Goal: Check status: Check status

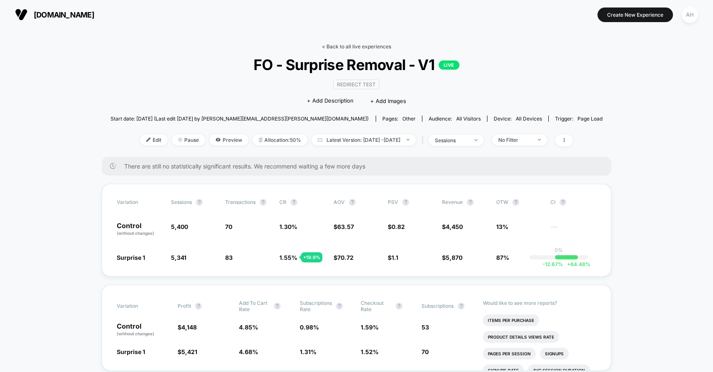
click at [360, 45] on link "< Back to all live experiences" at bounding box center [356, 46] width 69 height 6
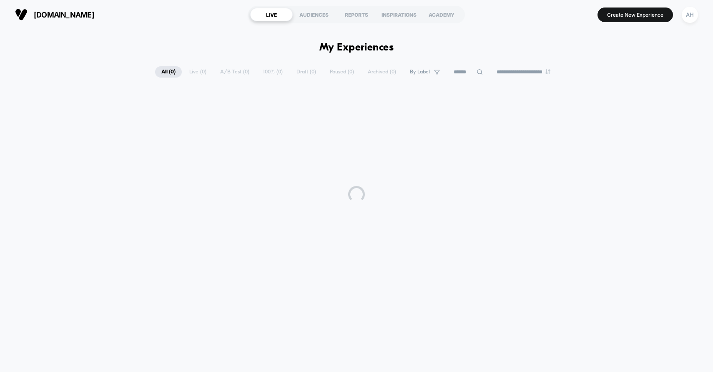
click at [339, 45] on html "**********" at bounding box center [356, 186] width 713 height 372
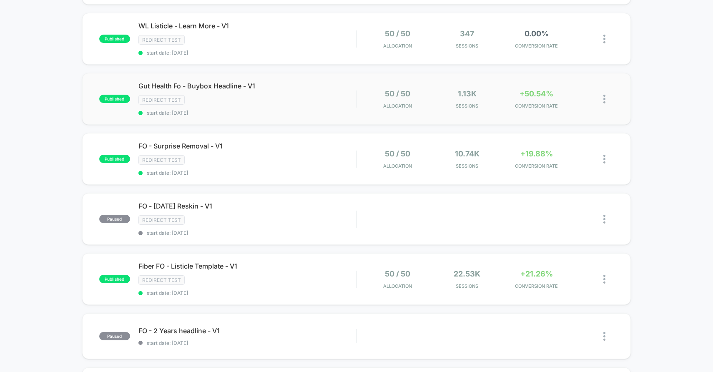
scroll to position [22, 0]
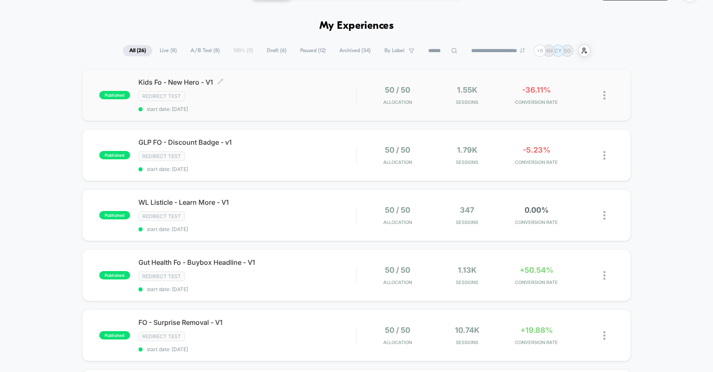
click at [301, 94] on div "Redirect Test" at bounding box center [247, 96] width 218 height 10
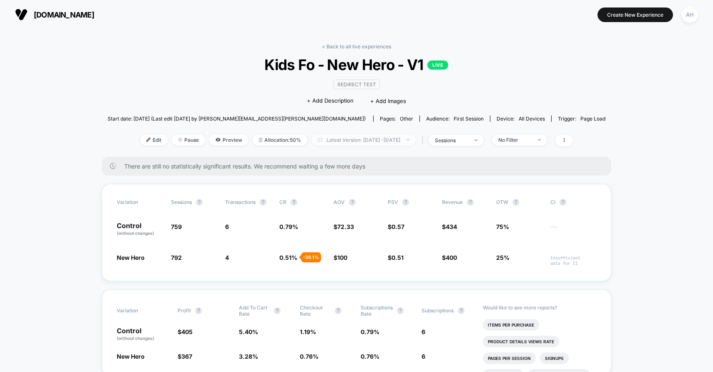
click at [365, 138] on span "Latest Version: [DATE] - [DATE]" at bounding box center [363, 139] width 104 height 11
select select "*"
select select "****"
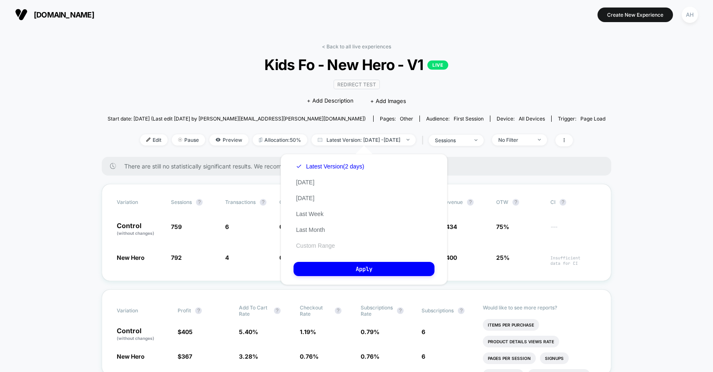
click at [316, 248] on button "Custom Range" at bounding box center [315, 246] width 44 height 8
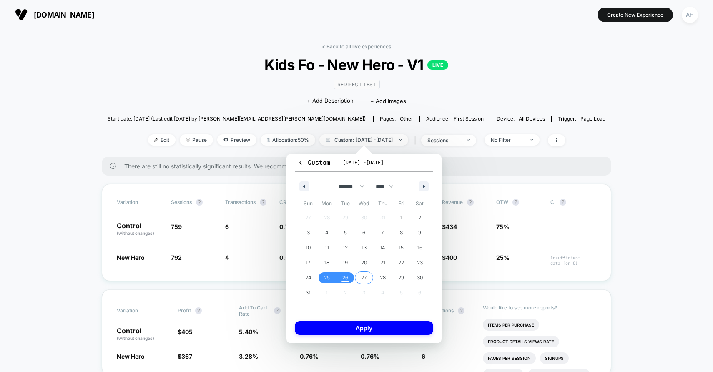
click at [347, 278] on span "26" at bounding box center [345, 277] width 6 height 15
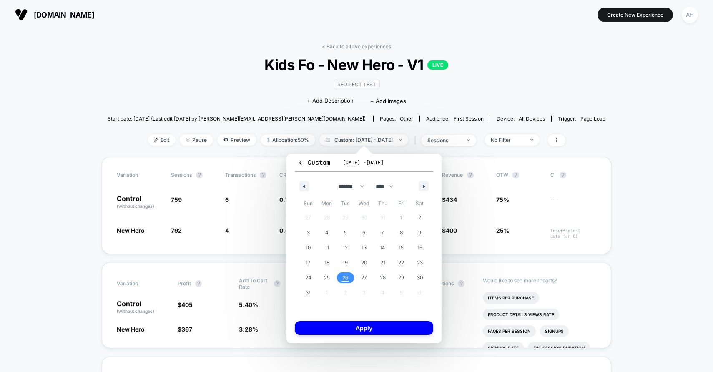
click at [353, 328] on button "Apply" at bounding box center [364, 328] width 138 height 14
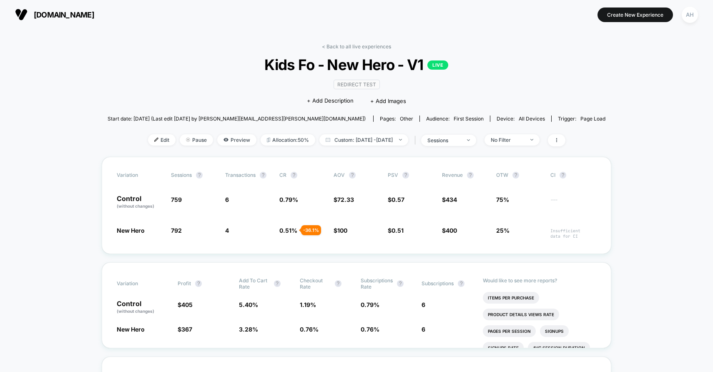
click at [349, 47] on link "< Back to all live experiences" at bounding box center [356, 46] width 69 height 6
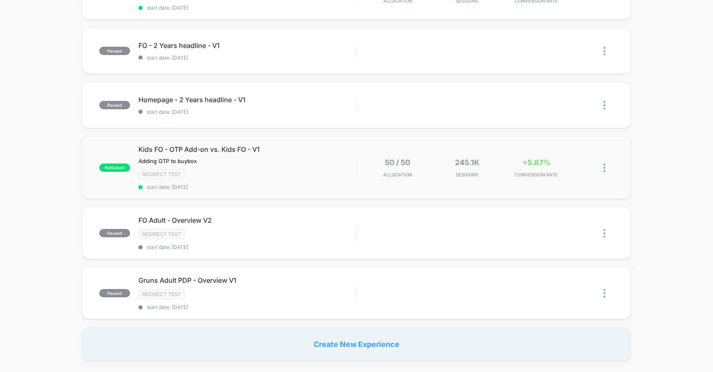
scroll to position [432, 0]
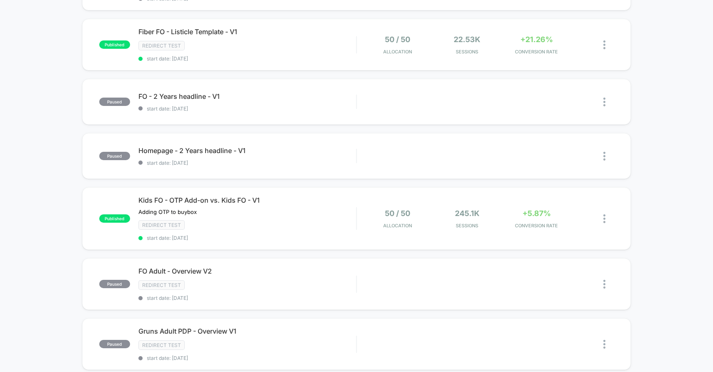
click at [48, 110] on div "published Kids Fo - New Hero - V1 Redirect Test start date: 8/26/2025 50 / 50 A…" at bounding box center [356, 35] width 713 height 753
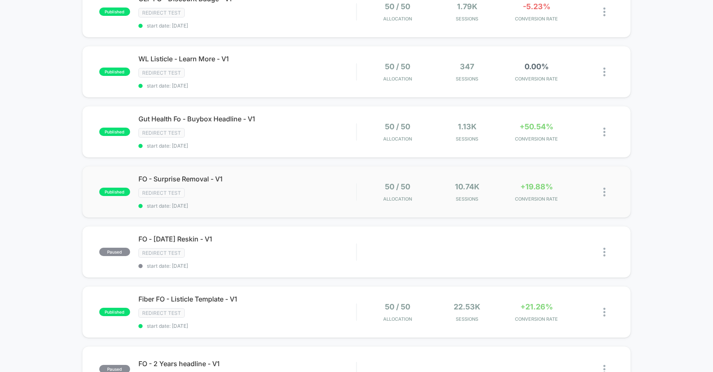
scroll to position [91, 0]
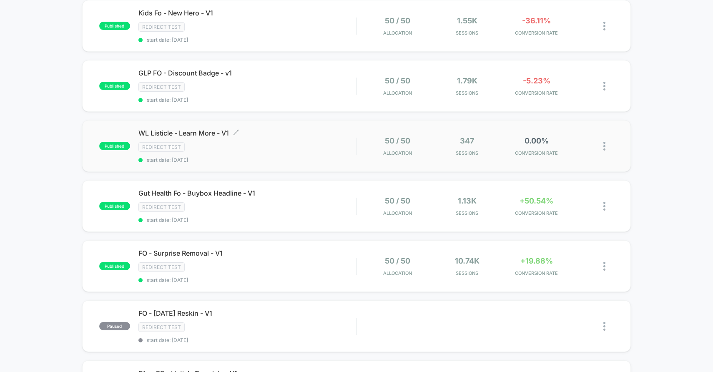
click at [315, 139] on div "WL Listicle - Learn More - V1 Click to edit experience details Click to edit ex…" at bounding box center [247, 146] width 218 height 34
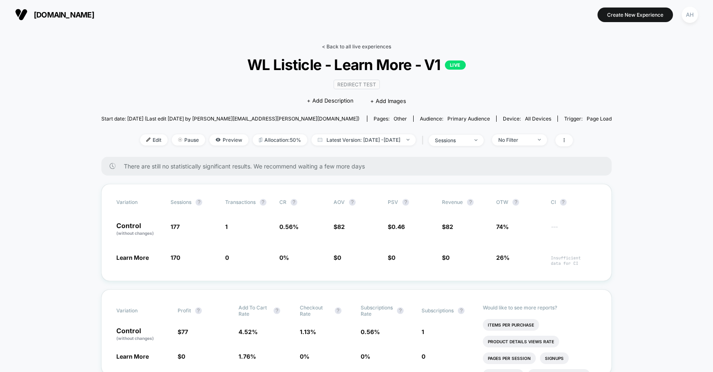
click at [355, 45] on link "< Back to all live experiences" at bounding box center [356, 46] width 69 height 6
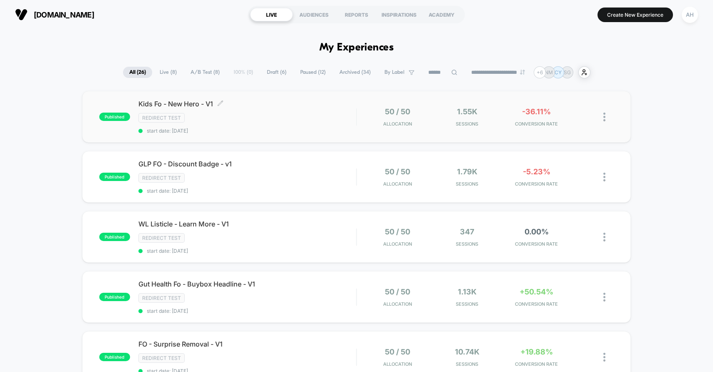
click at [310, 115] on div "Redirect Test" at bounding box center [247, 118] width 218 height 10
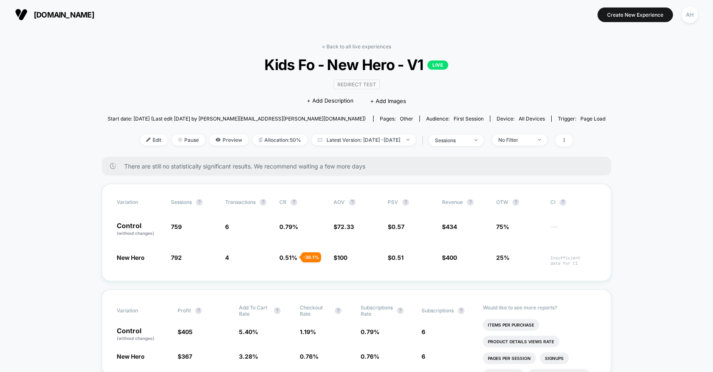
click at [358, 50] on div "< Back to all live experiences Kids Fo - New Hero - V1 LIVE Redirect Test Click…" at bounding box center [357, 99] width 498 height 113
click at [359, 47] on link "< Back to all live experiences" at bounding box center [356, 46] width 69 height 6
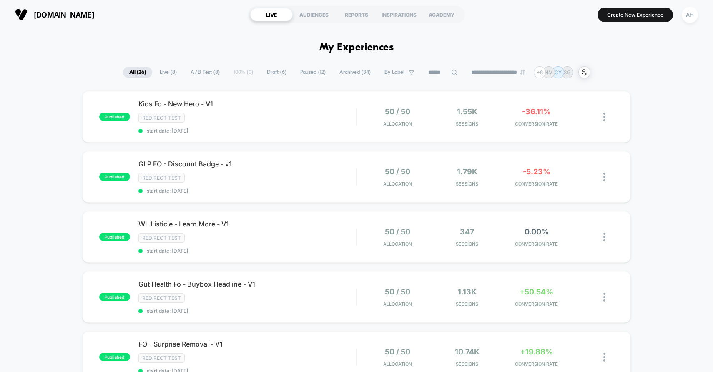
click at [295, 113] on div "Redirect Test" at bounding box center [247, 118] width 218 height 10
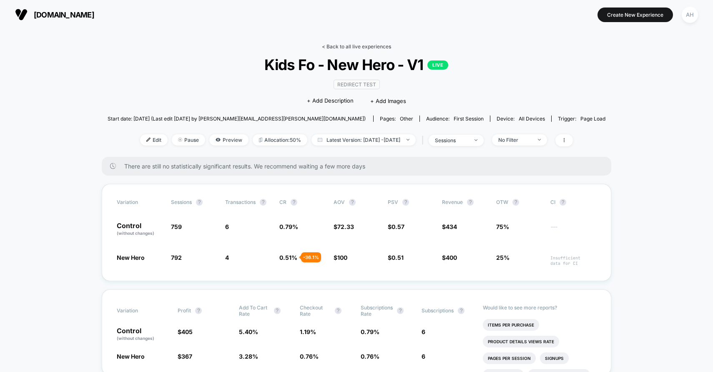
click at [348, 45] on link "< Back to all live experiences" at bounding box center [356, 46] width 69 height 6
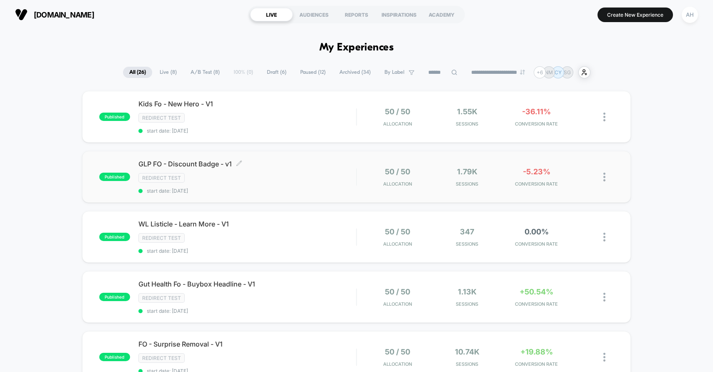
click at [258, 185] on div "GLP FO - Discount Badge - v1 Click to edit experience details Click to edit exp…" at bounding box center [247, 177] width 218 height 34
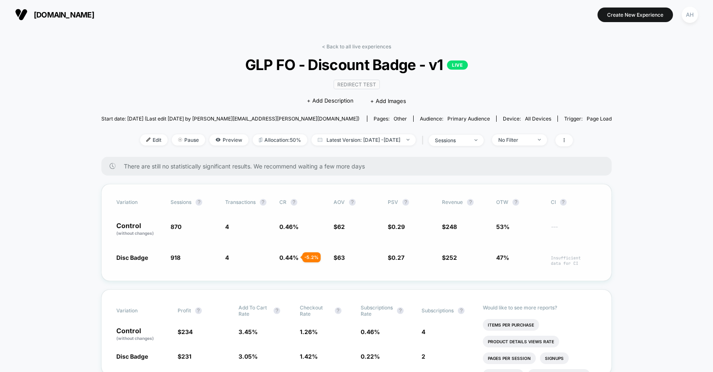
scroll to position [31, 0]
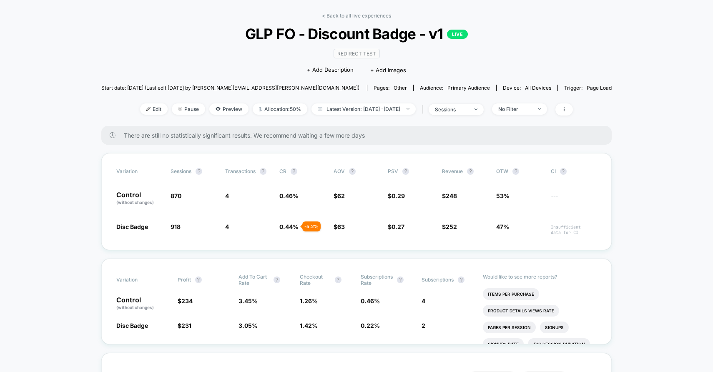
click at [350, 116] on div "< Back to all live experiences GLP FO - Discount Badge - v1 LIVE Redirect Test …" at bounding box center [356, 69] width 510 height 113
click at [353, 109] on span "Latest Version: [DATE] - [DATE]" at bounding box center [363, 108] width 104 height 11
select select "*"
select select "****"
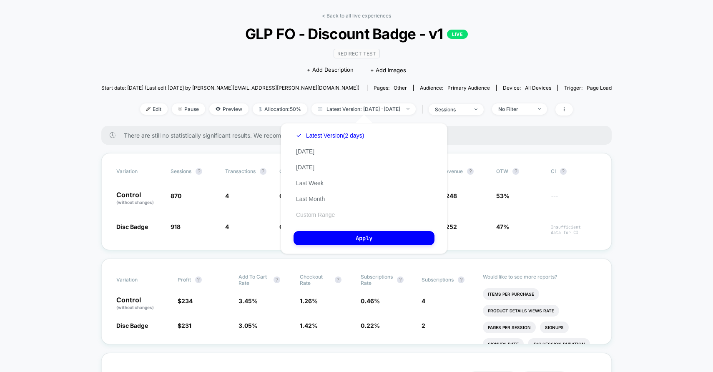
click at [313, 215] on button "Custom Range" at bounding box center [315, 215] width 44 height 8
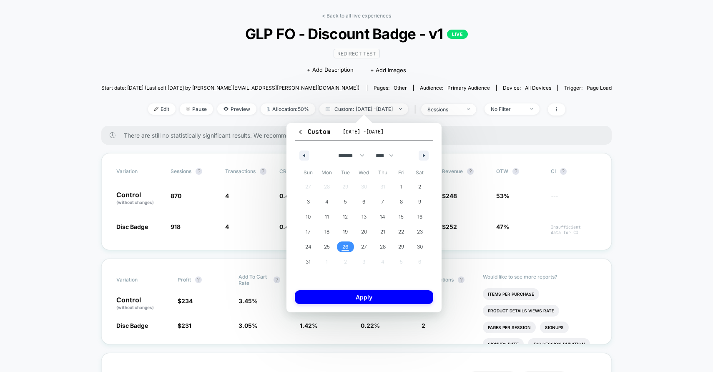
click at [352, 248] on span "26" at bounding box center [345, 246] width 19 height 11
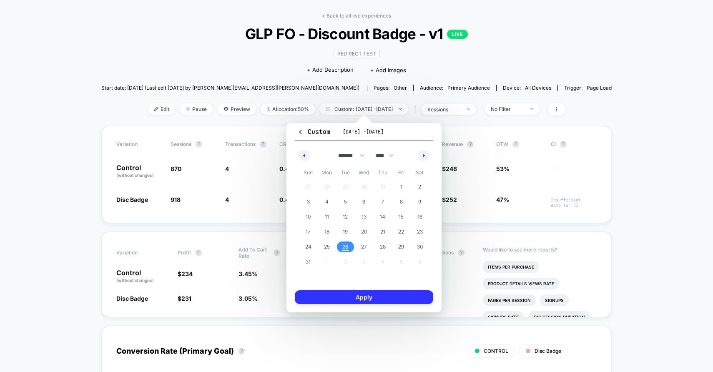
drag, startPoint x: 347, startPoint y: 315, endPoint x: 350, endPoint y: 295, distance: 19.5
click at [347, 310] on div "Custom [DATE] - [DATE] ******* ******** ***** ***** *** **** **** ****** ******…" at bounding box center [364, 218] width 172 height 206
click at [350, 293] on button "Apply" at bounding box center [364, 297] width 138 height 14
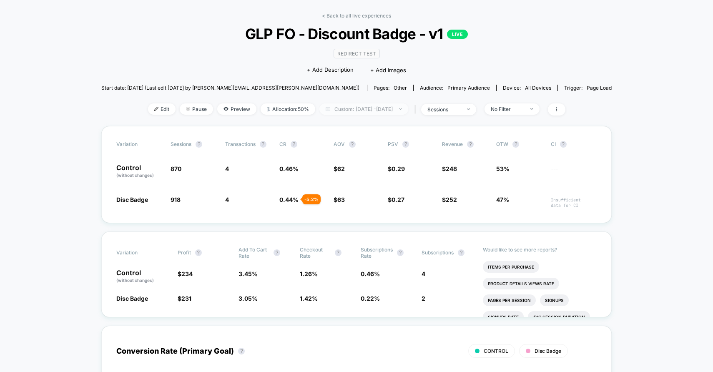
click at [408, 110] on span "Custom: [DATE] - [DATE]" at bounding box center [363, 108] width 89 height 11
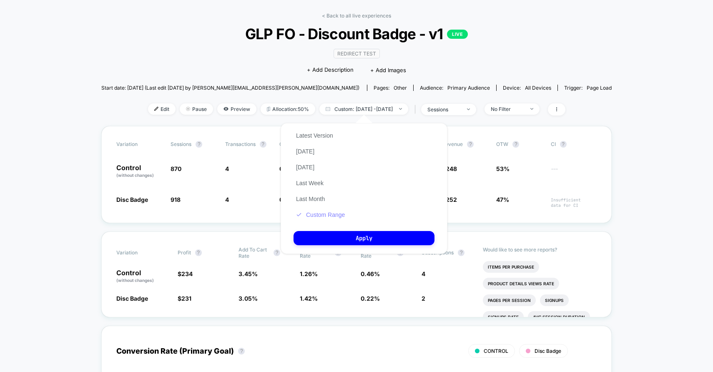
click at [325, 210] on div "Latest Version [DATE] [DATE] Last Week Last Month Custom Range" at bounding box center [320, 175] width 54 height 95
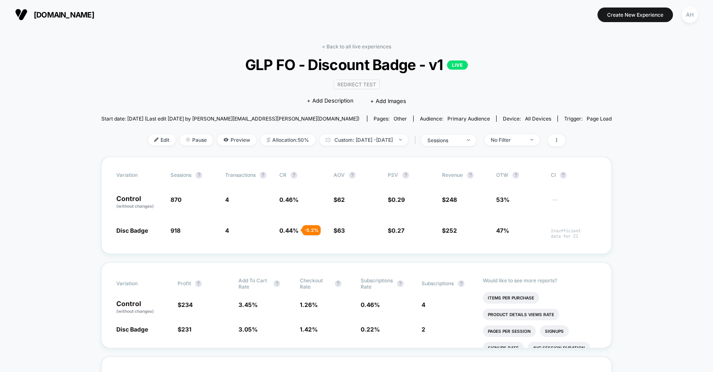
click at [329, 53] on div "< Back to all live experiences GLP FO - Discount Badge - v1 LIVE Redirect Test …" at bounding box center [356, 99] width 510 height 113
click at [331, 47] on link "< Back to all live experiences" at bounding box center [356, 46] width 69 height 6
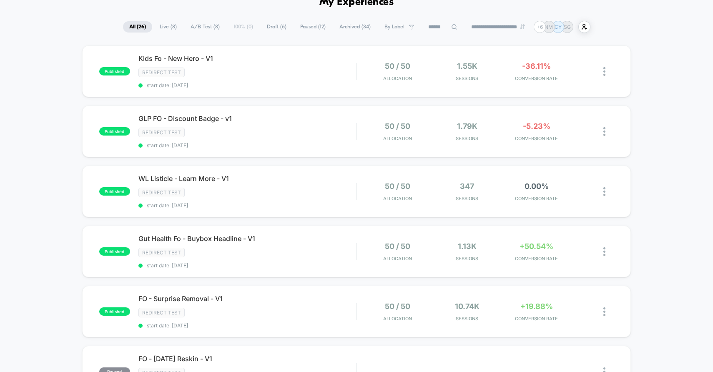
scroll to position [81, 0]
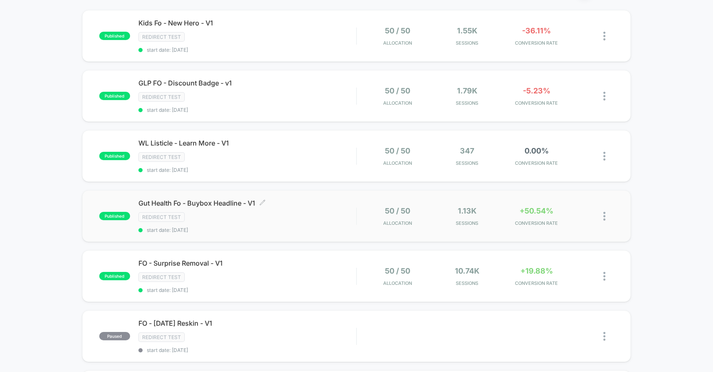
click at [310, 212] on div "Redirect Test" at bounding box center [247, 217] width 218 height 10
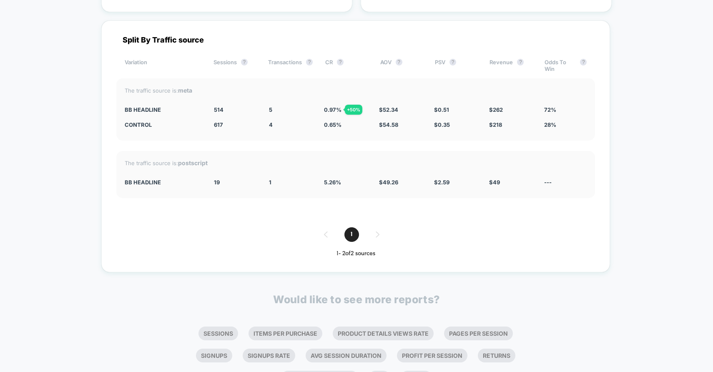
scroll to position [2707, 0]
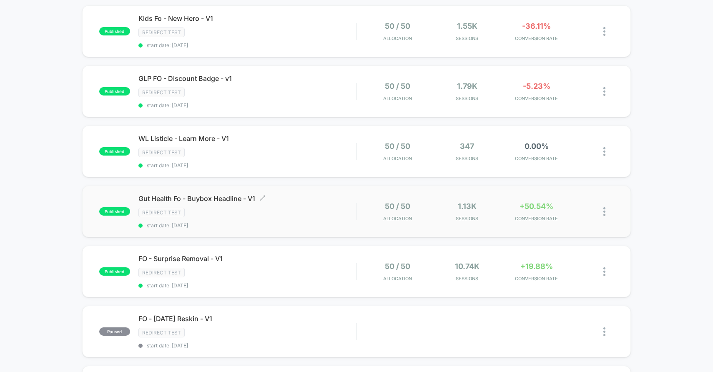
scroll to position [648, 0]
